Goal: Information Seeking & Learning: Learn about a topic

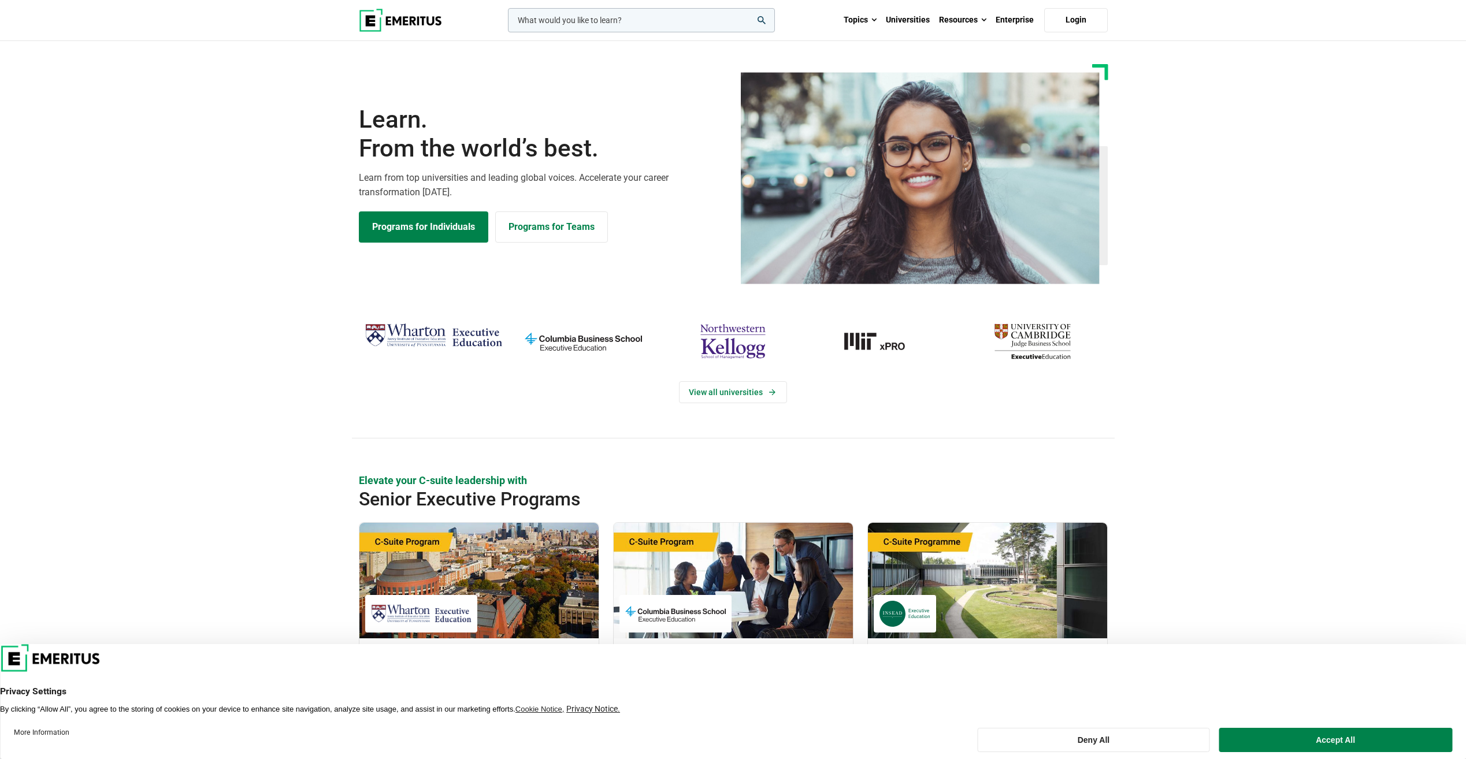
click at [669, 23] on input "woocommerce-product-search-field-0" at bounding box center [641, 20] width 267 height 24
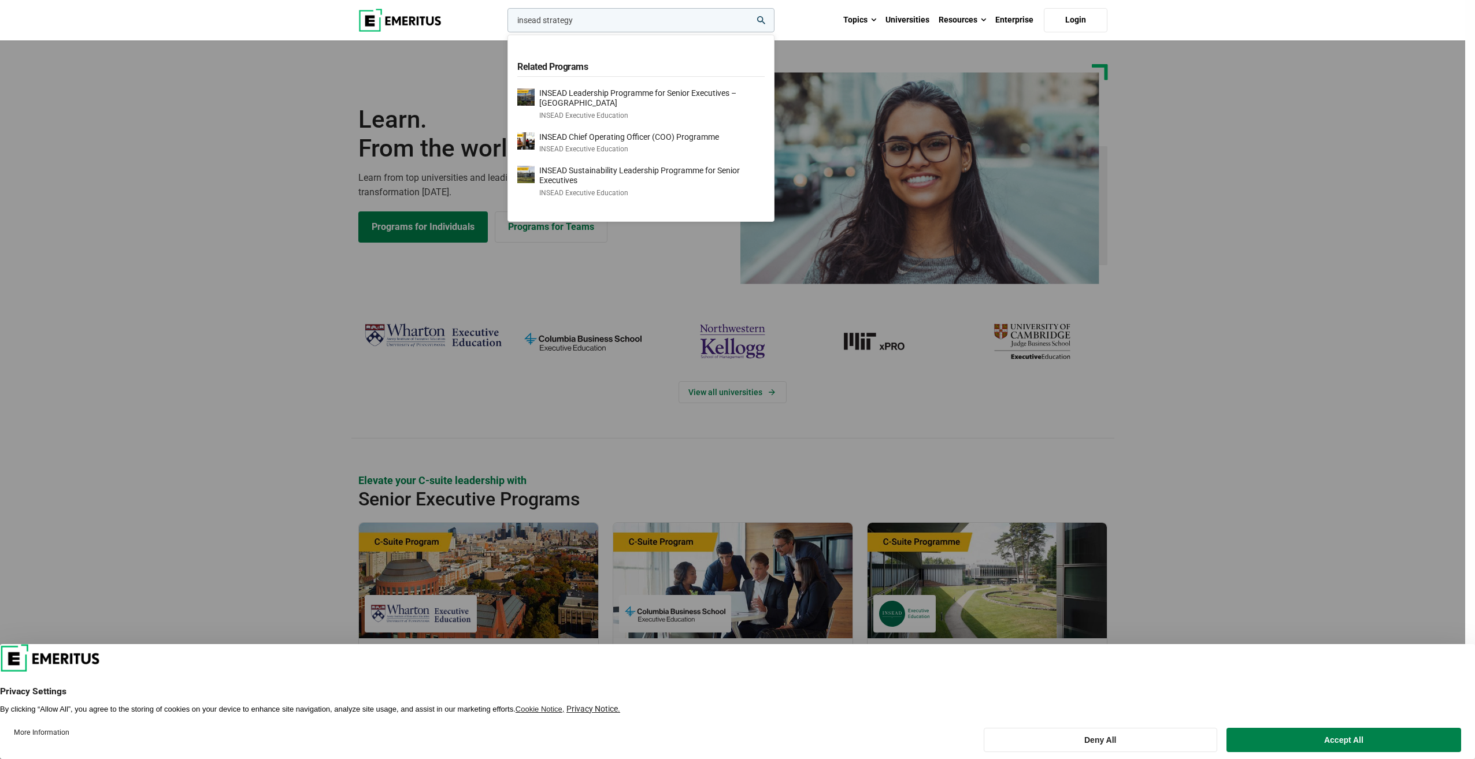
type input "insead strategy"
click at [505, 23] on button "search" at bounding box center [505, 23] width 0 height 0
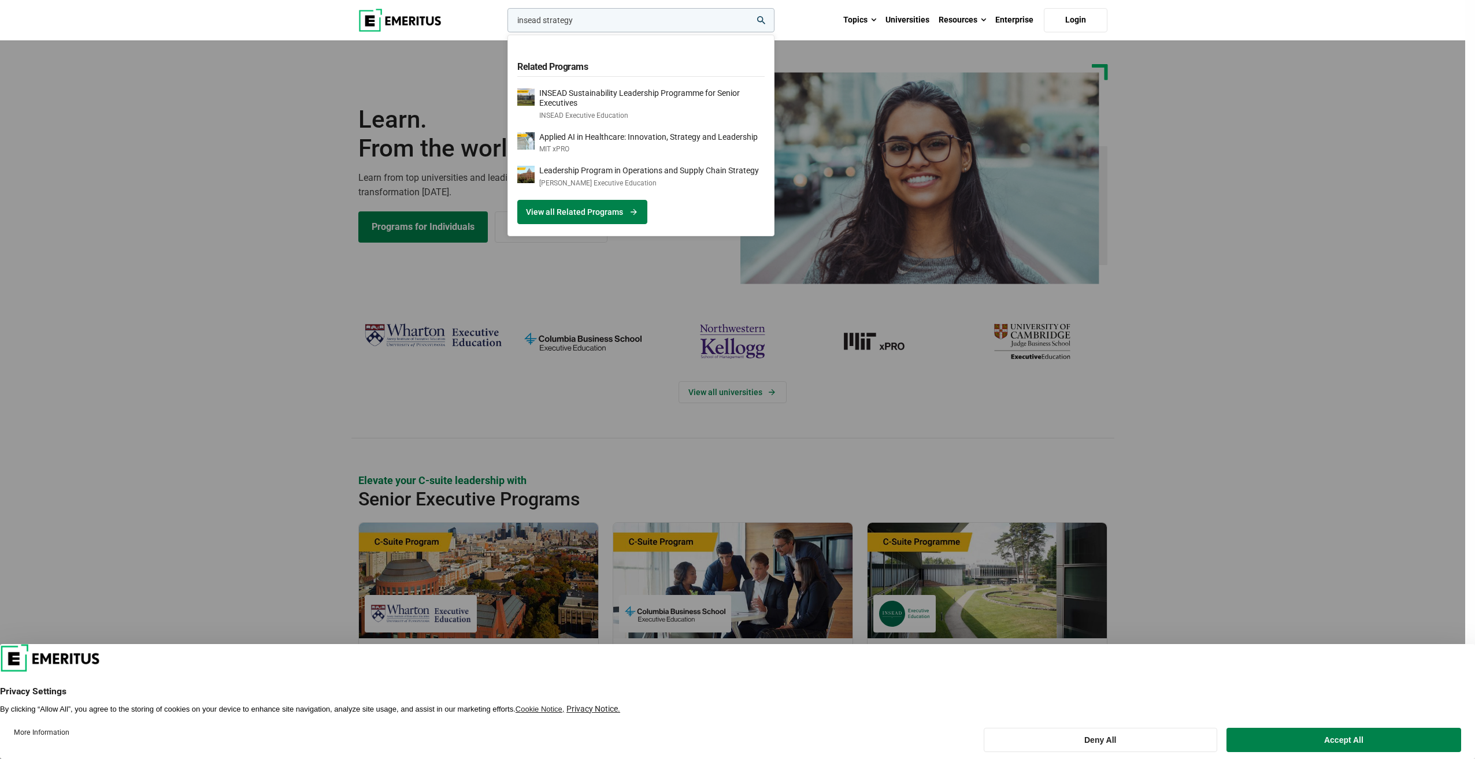
click at [615, 218] on link "View all Related Programs" at bounding box center [582, 212] width 130 height 24
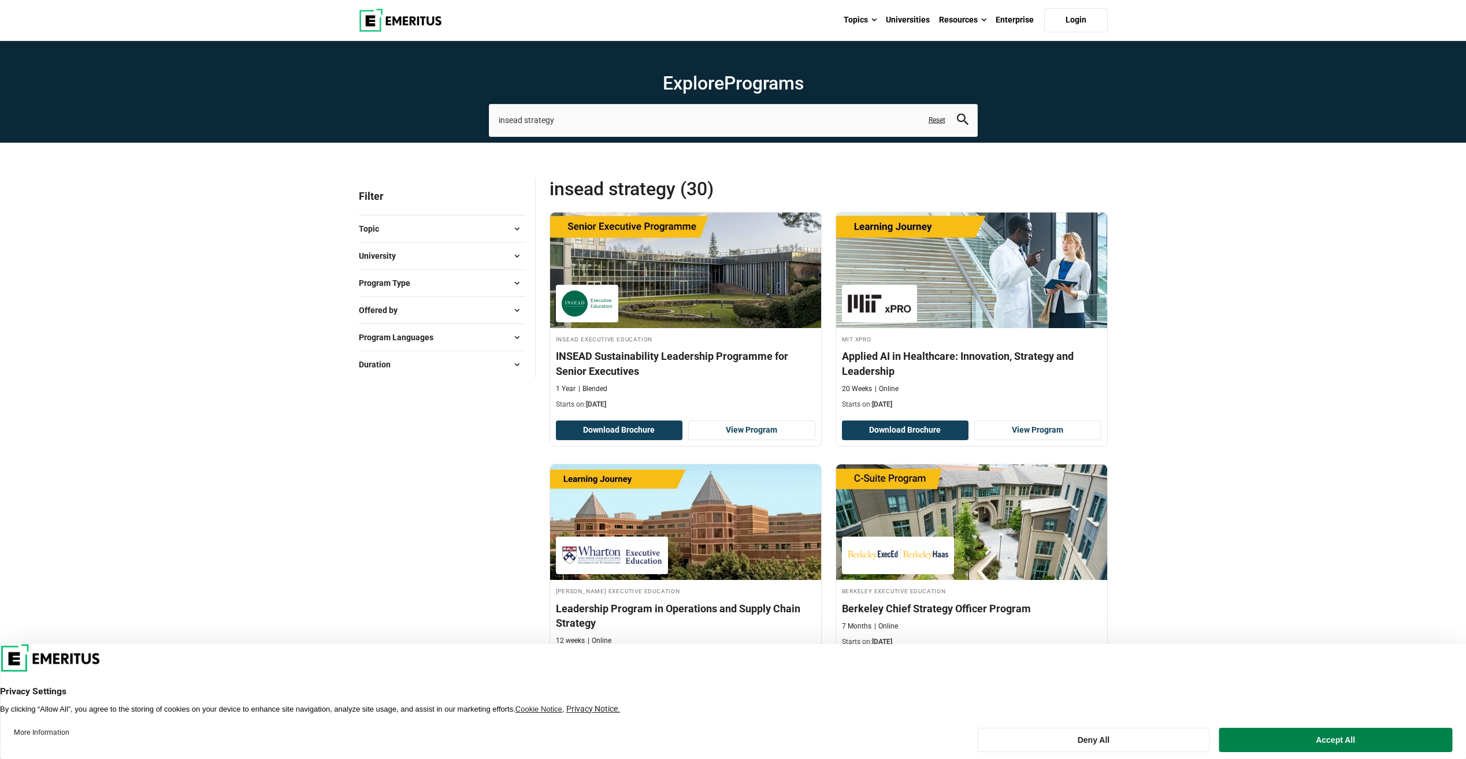
click at [439, 258] on button "University" at bounding box center [442, 255] width 167 height 17
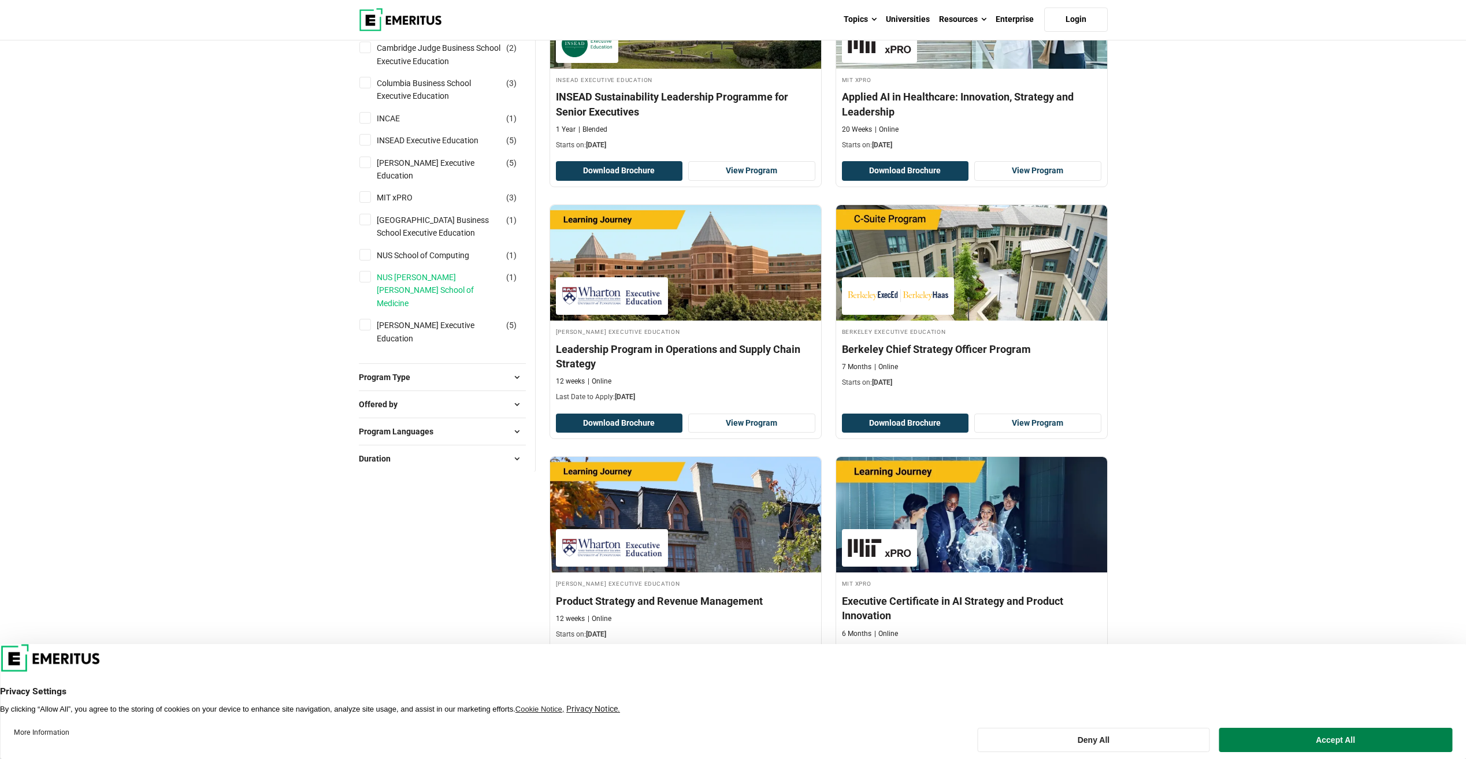
scroll to position [231, 0]
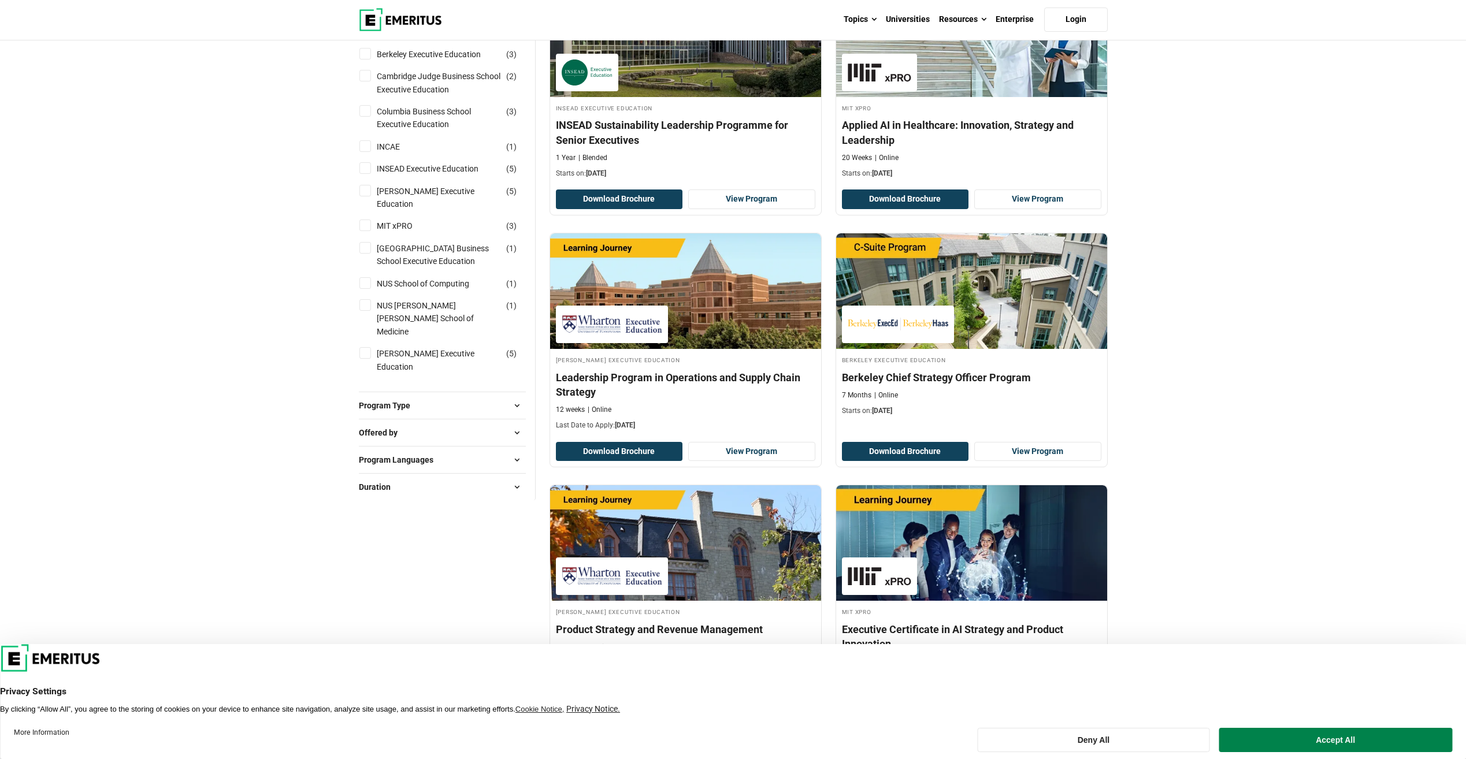
click at [362, 145] on input "INCAE ( 1 )" at bounding box center [365, 146] width 12 height 12
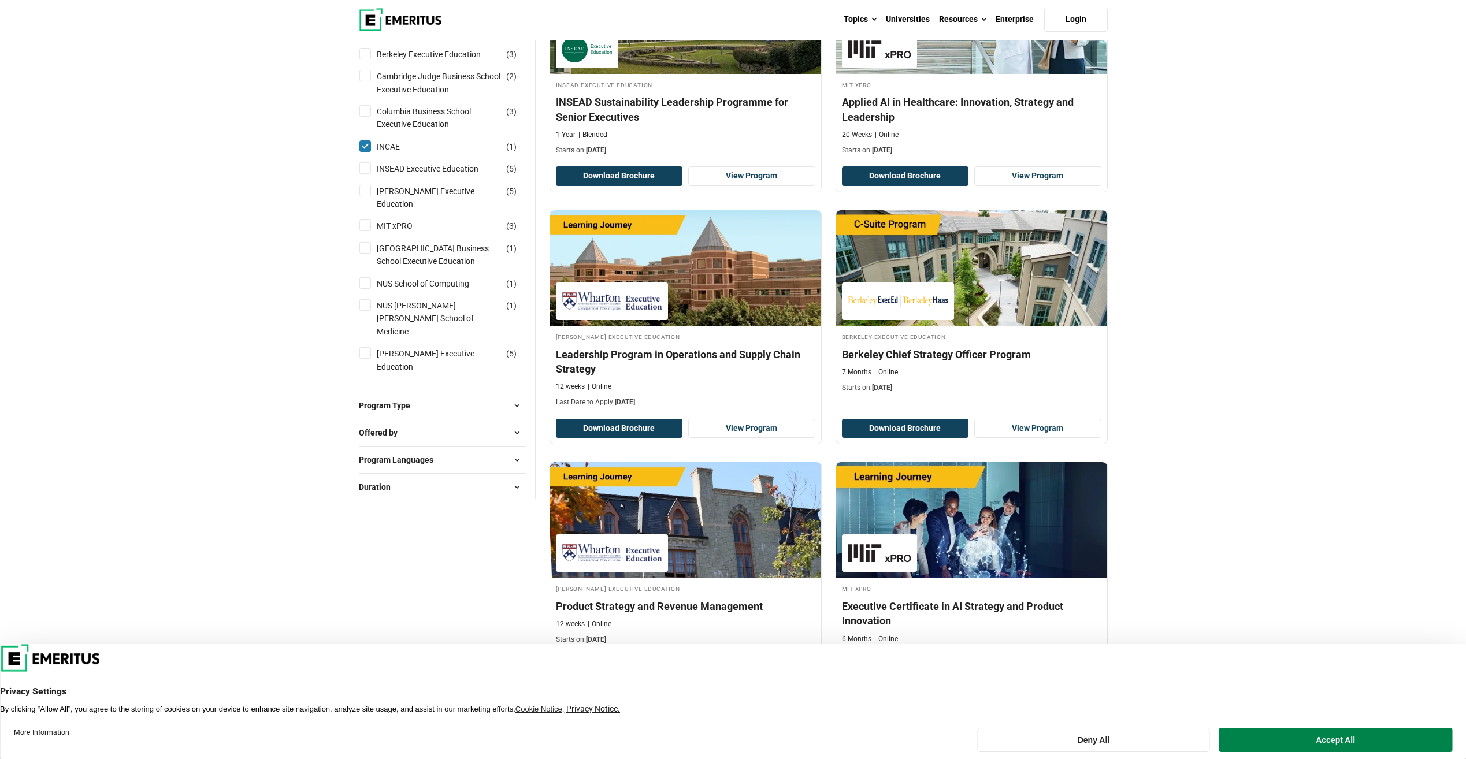
click at [362, 146] on input "INCAE ( 1 )" at bounding box center [365, 146] width 12 height 12
checkbox input "false"
click at [362, 166] on input "INSEAD Executive Education ( 5 )" at bounding box center [365, 168] width 12 height 12
checkbox input "true"
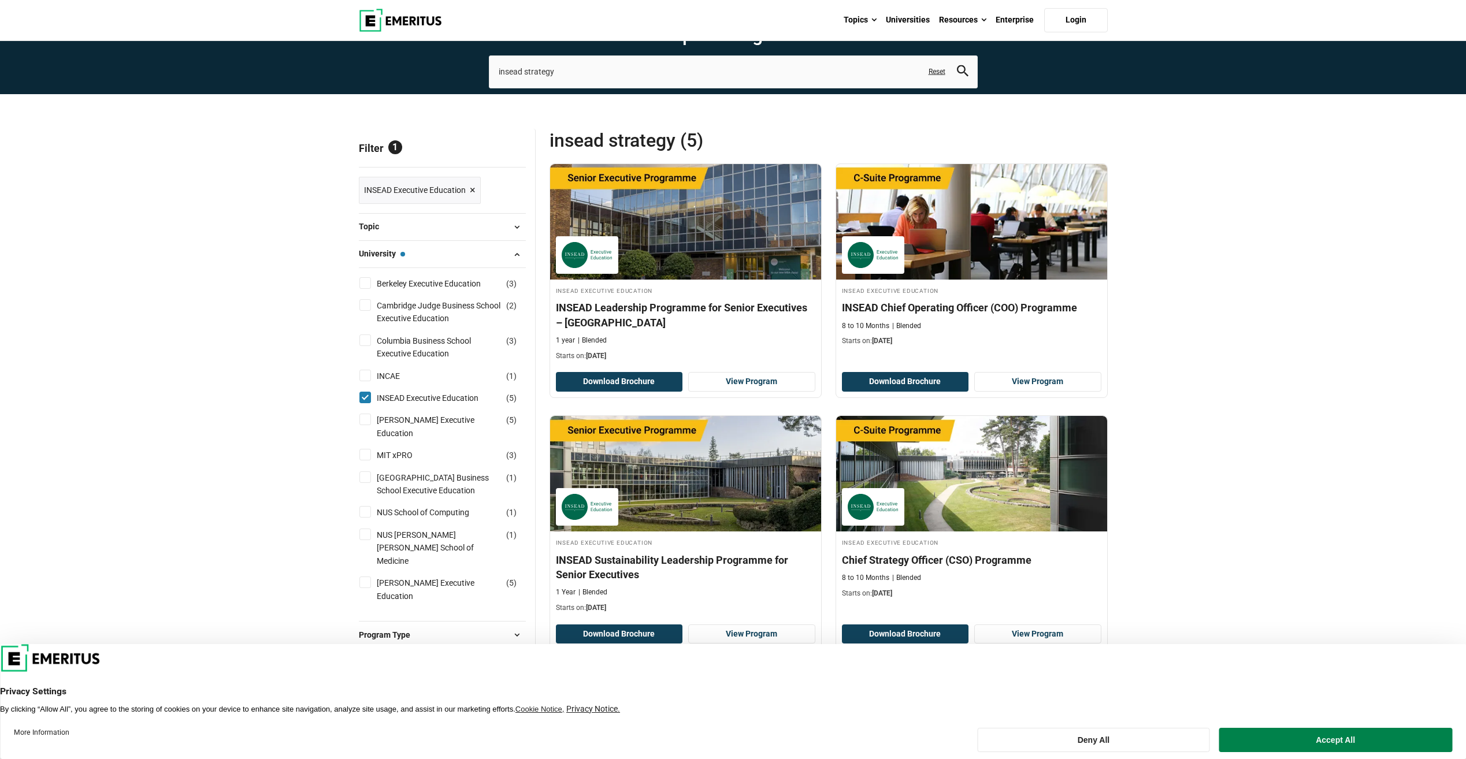
scroll to position [116, 0]
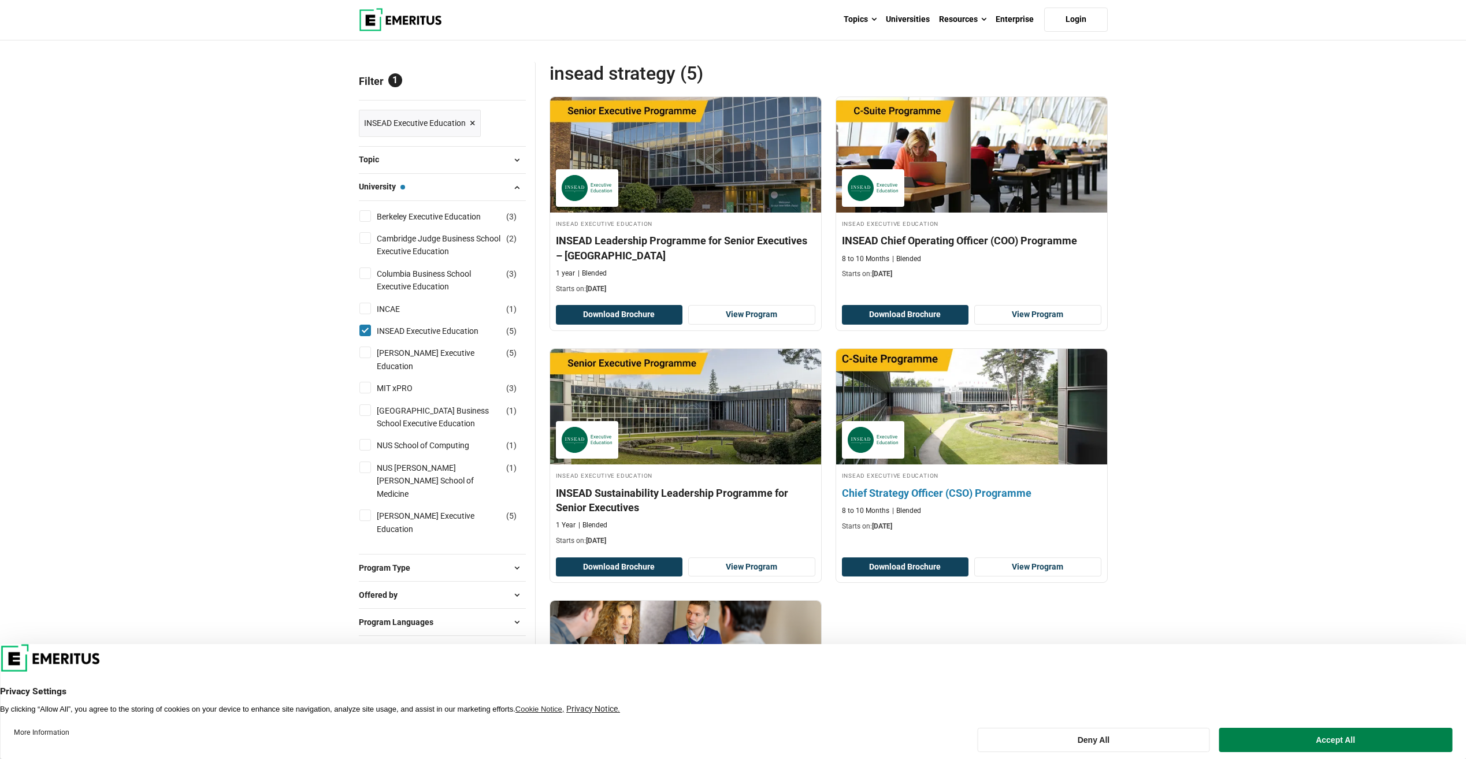
click at [979, 430] on img at bounding box center [971, 406] width 298 height 127
click at [955, 454] on img at bounding box center [971, 406] width 298 height 127
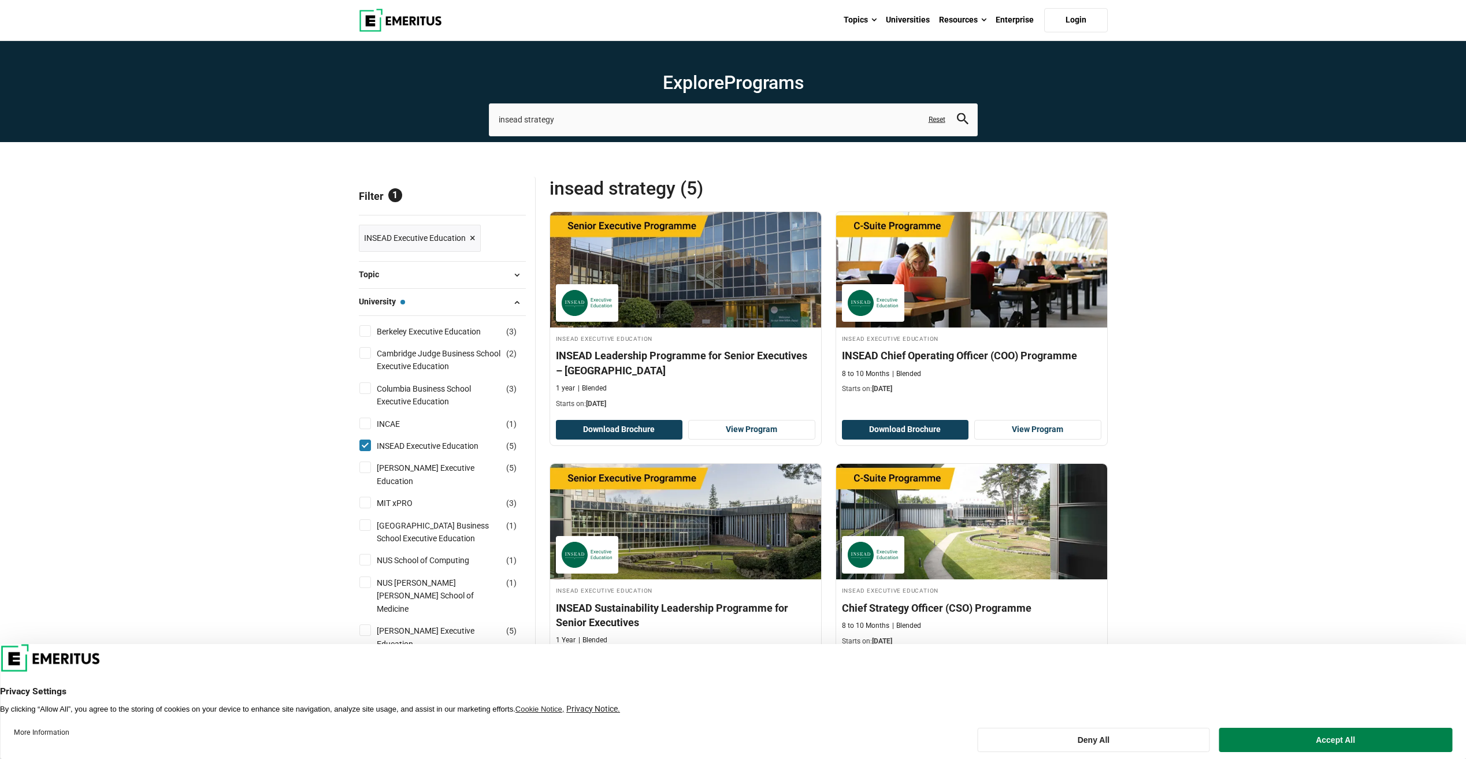
scroll to position [0, 0]
click at [387, 19] on img at bounding box center [400, 20] width 83 height 23
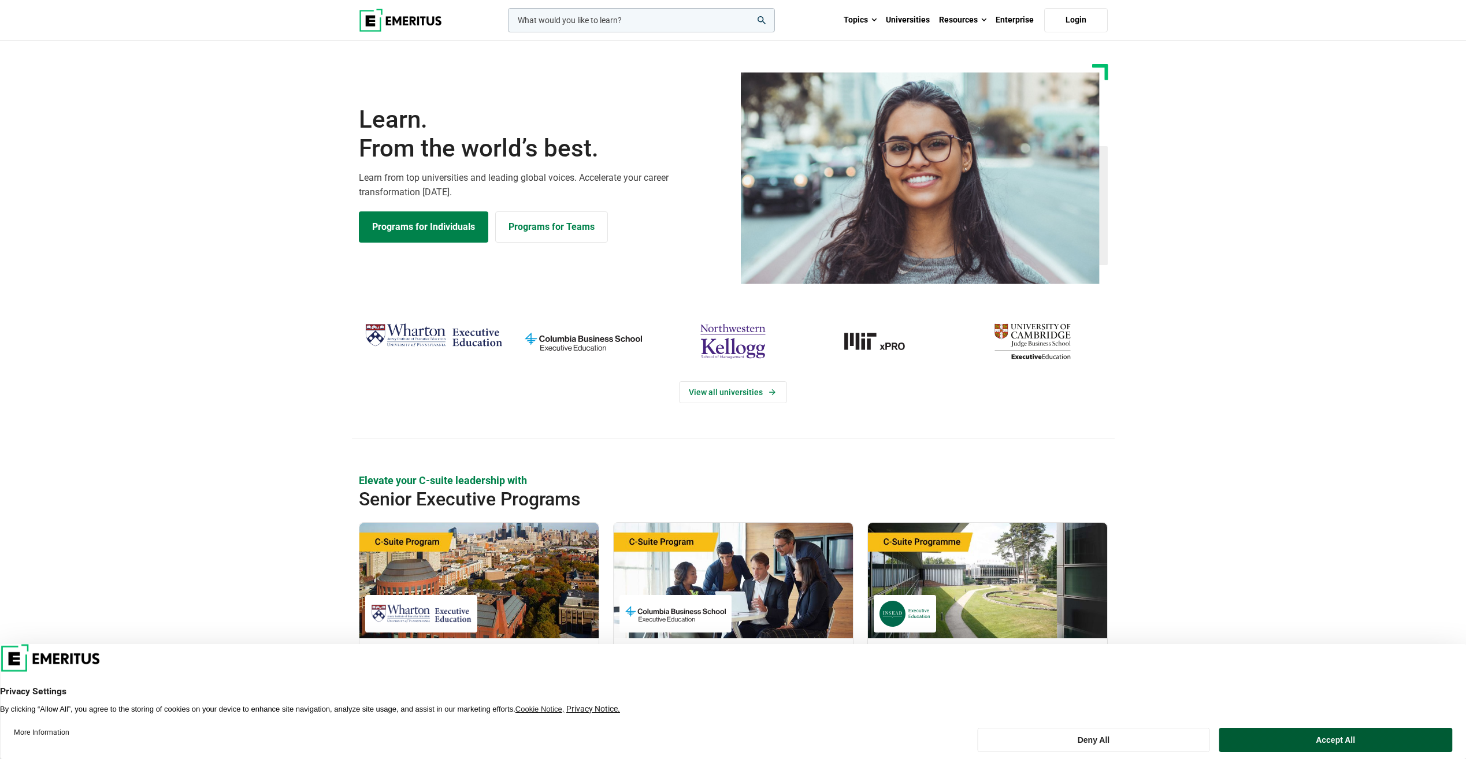
click at [1343, 749] on button "Accept All" at bounding box center [1335, 740] width 233 height 24
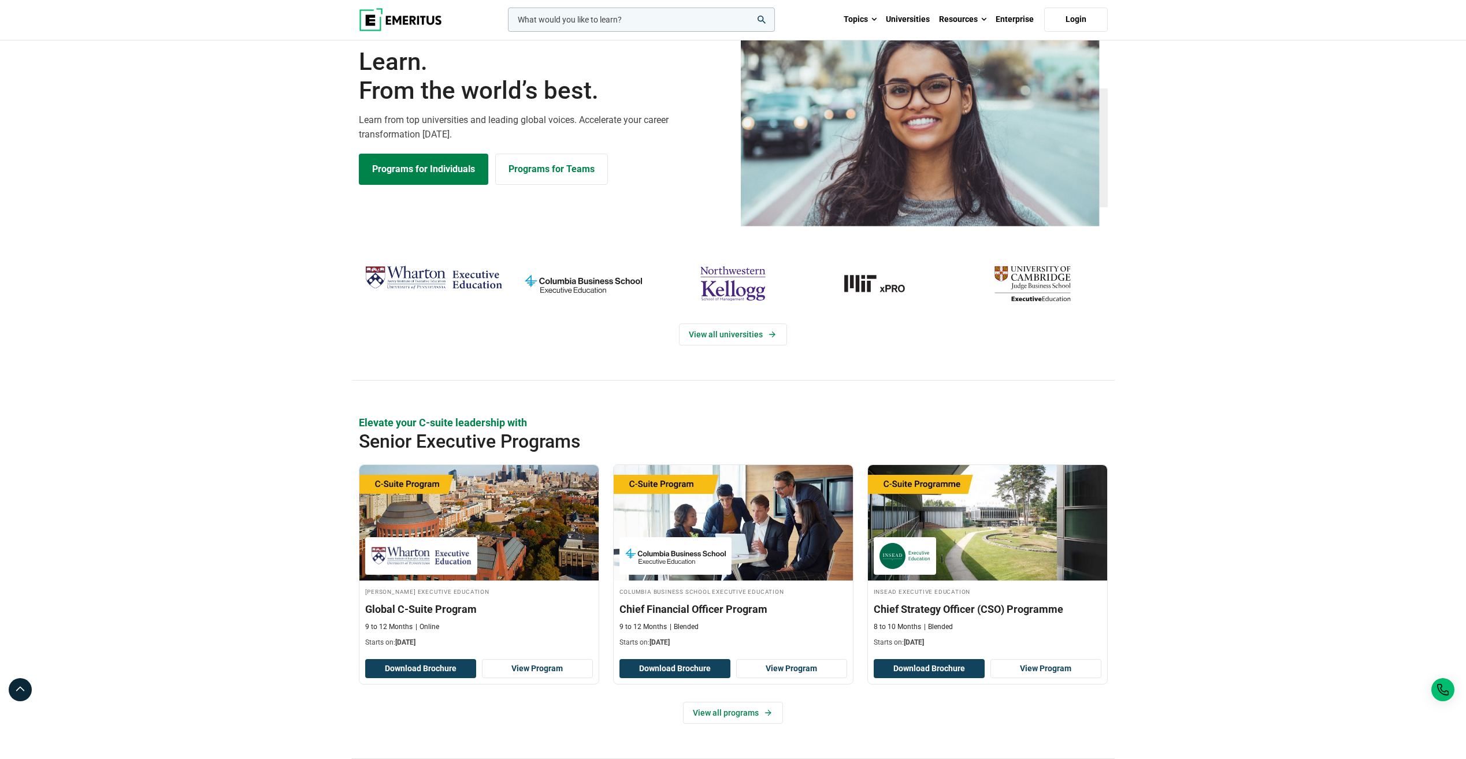
scroll to position [289, 0]
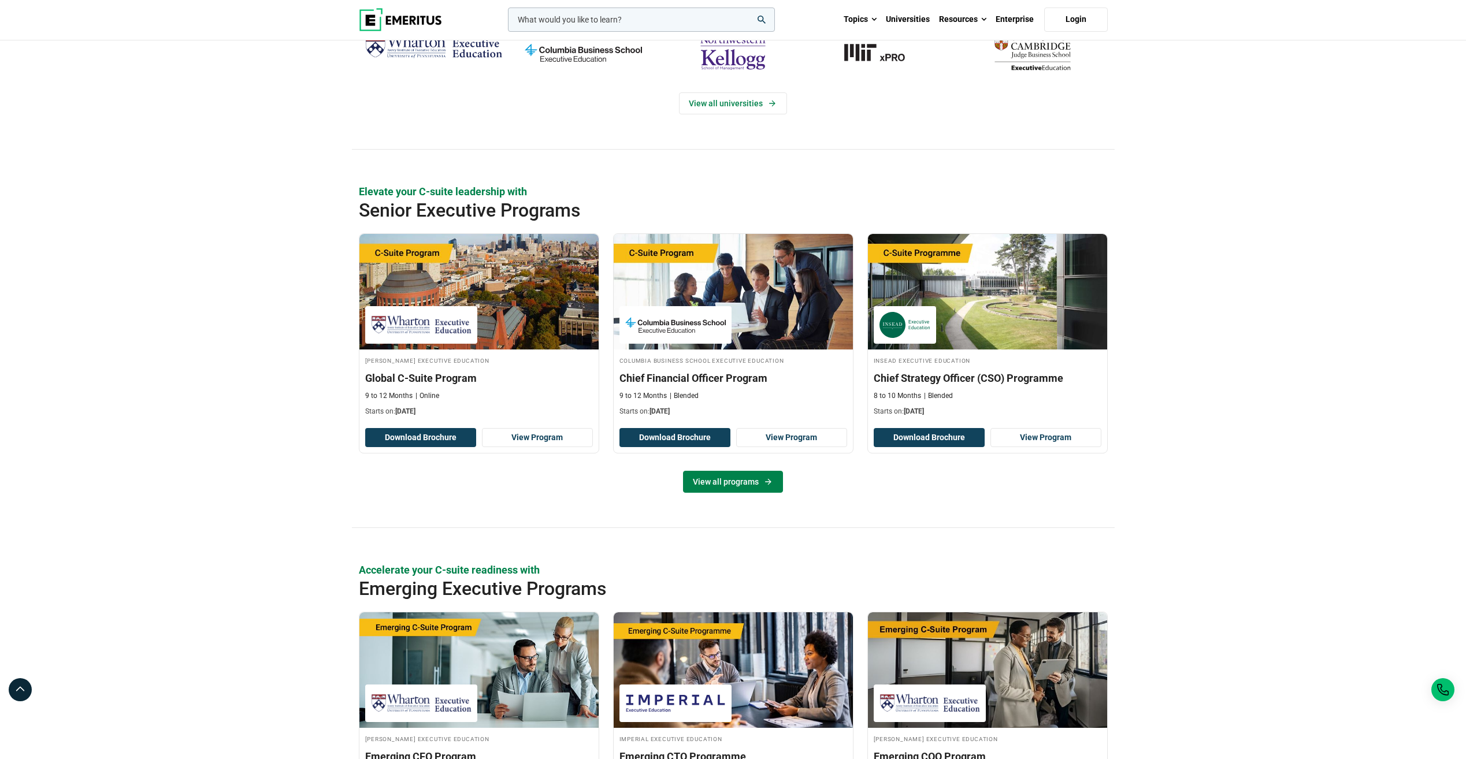
click at [754, 481] on link "View all programs" at bounding box center [733, 482] width 100 height 22
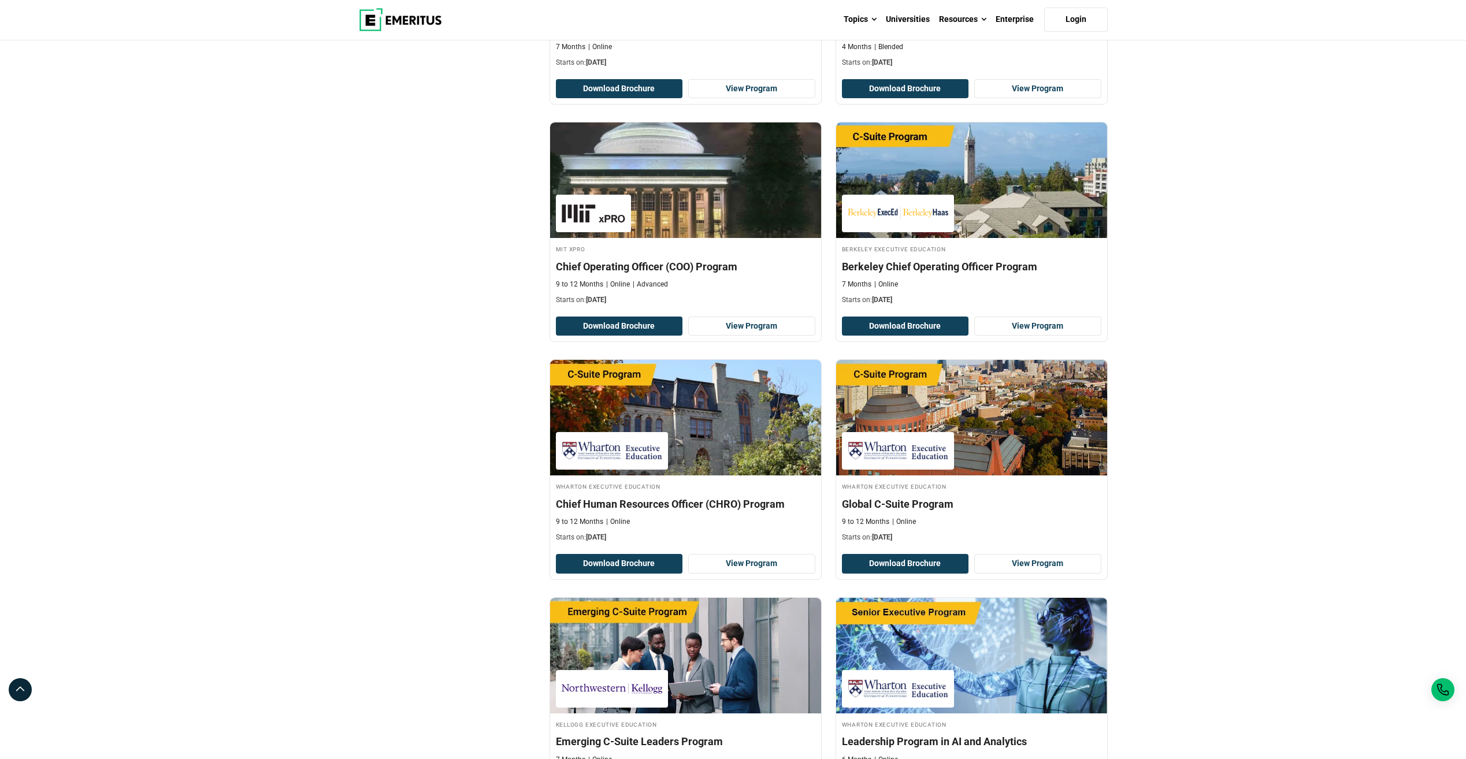
scroll to position [809, 0]
